Goal: Task Accomplishment & Management: Manage account settings

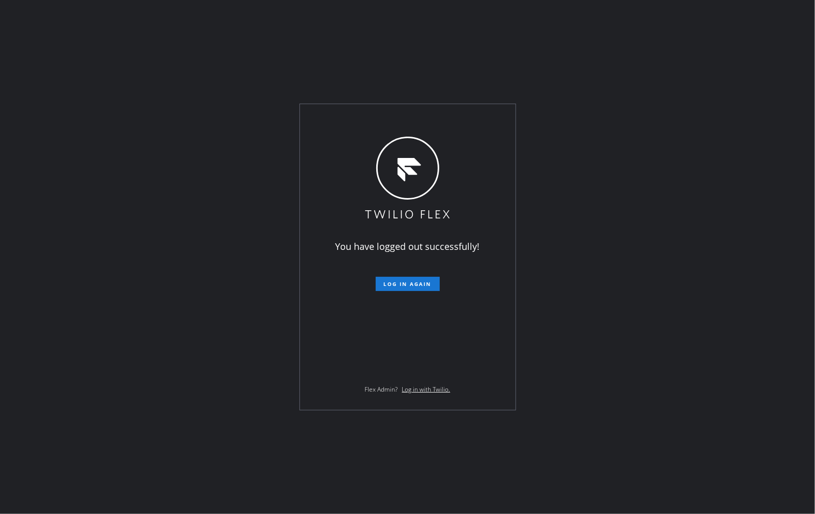
click at [576, 481] on div "You have logged out successfully! Log in again Flex Admin? Log in with Twilio." at bounding box center [407, 257] width 815 height 514
click at [417, 285] on span "Log in again" at bounding box center [408, 283] width 48 height 7
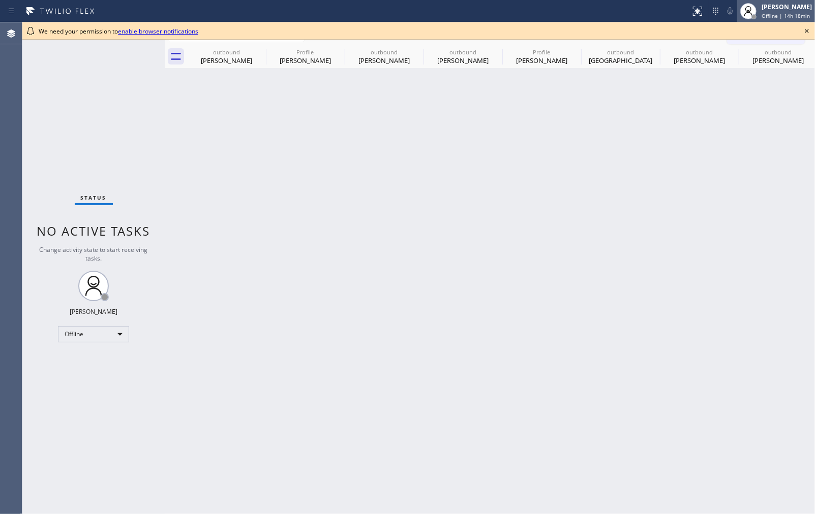
click at [788, 7] on div "[PERSON_NAME]" at bounding box center [786, 7] width 50 height 9
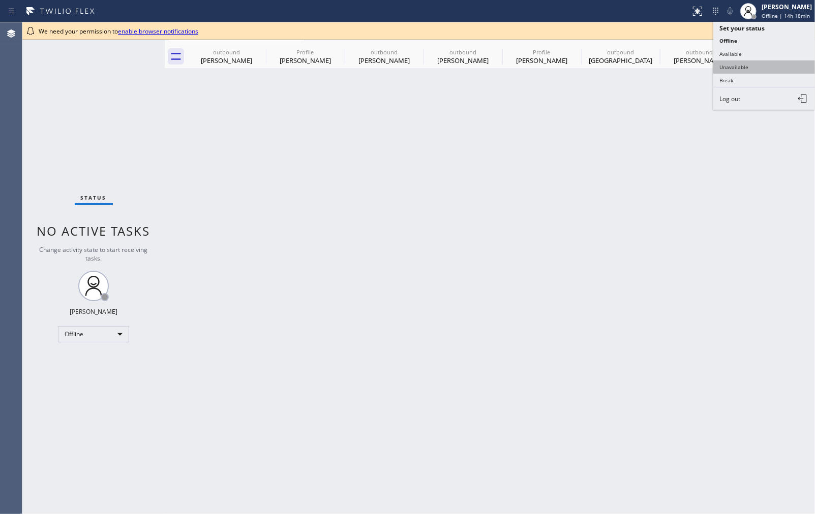
click at [755, 68] on button "Unavailable" at bounding box center [764, 66] width 102 height 13
click at [647, 248] on div "Back to Dashboard Change Sender ID Customers Technicians Select a contact Outbo…" at bounding box center [490, 268] width 650 height 492
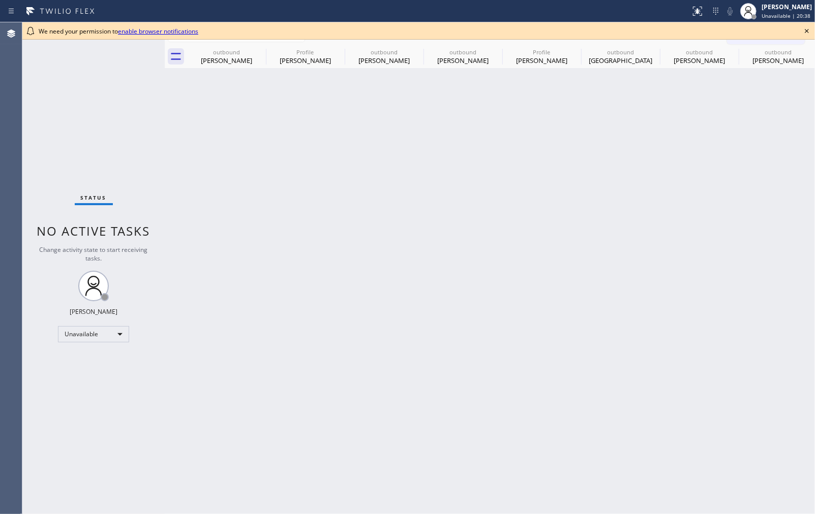
click at [803, 26] on icon at bounding box center [806, 31] width 12 height 12
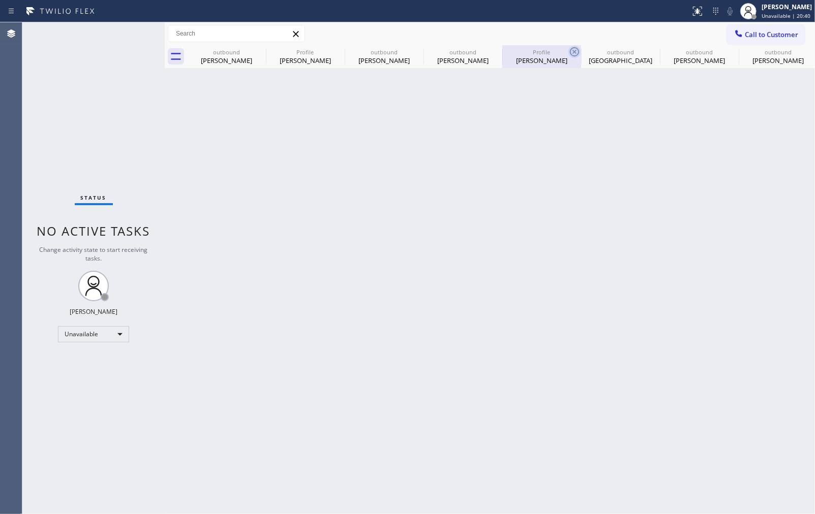
click at [576, 54] on icon at bounding box center [574, 52] width 12 height 12
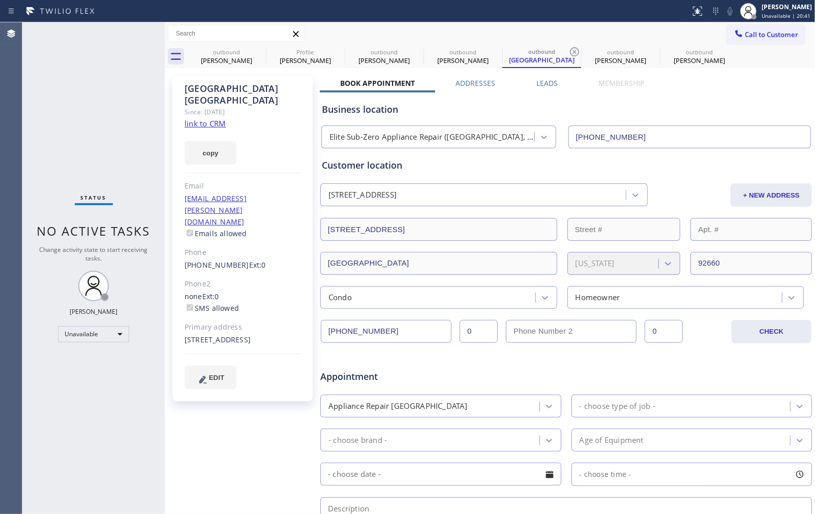
click at [708, 111] on div "Business location" at bounding box center [566, 110] width 488 height 14
